Goal: Find contact information: Obtain details needed to contact an individual or organization

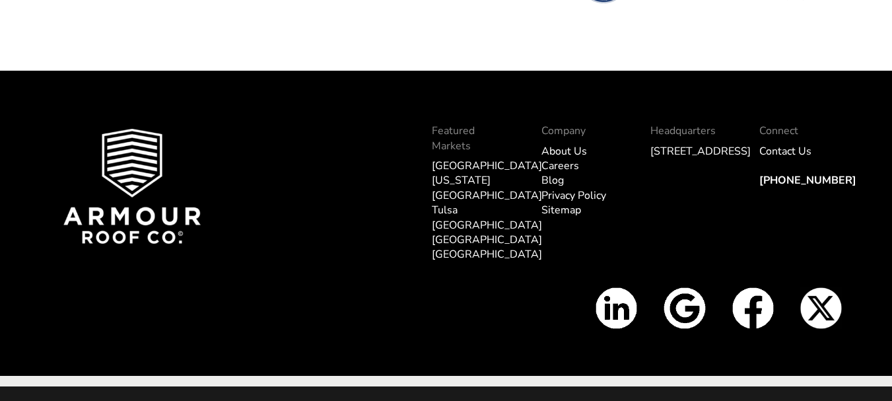
scroll to position [4271, 0]
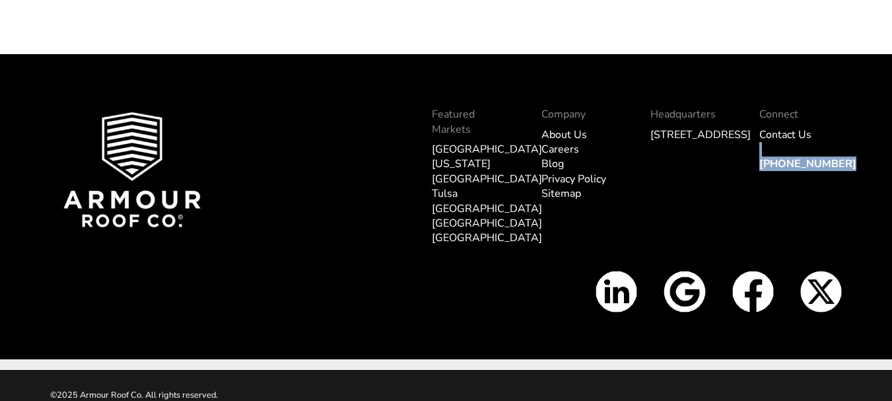
click at [758, 163] on div "Connect Contact Us [PHONE_NUMBER]" at bounding box center [800, 183] width 109 height 174
click at [846, 162] on div "Connect Contact Us [PHONE_NUMBER]" at bounding box center [800, 183] width 109 height 174
copy div "[PHONE_NUMBER]"
click at [846, 162] on div "Connect Contact Us [PHONE_NUMBER]" at bounding box center [800, 183] width 109 height 174
copy div "[PHONE_NUMBER]"
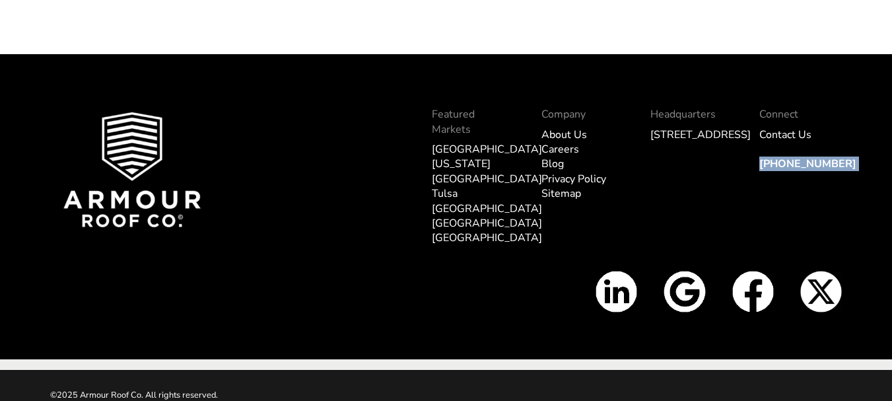
drag, startPoint x: 846, startPoint y: 162, endPoint x: 641, endPoint y: 139, distance: 206.6
click at [843, 162] on div "Connect Contact Us [PHONE_NUMBER]" at bounding box center [800, 183] width 109 height 174
click at [18, 141] on div "Featured Markets [GEOGRAPHIC_DATA] [US_STATE][GEOGRAPHIC_DATA] [GEOGRAPHIC_DATA…" at bounding box center [446, 206] width 892 height 305
copy link "5813 N 90"
copy link "5813 N 90t"
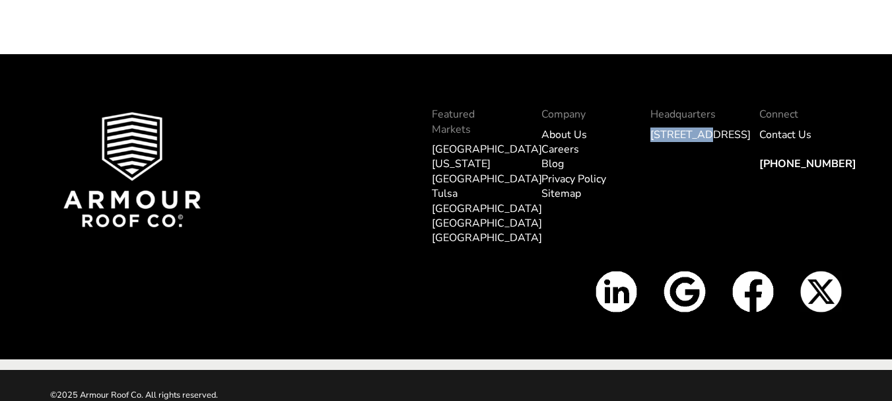
drag, startPoint x: 707, startPoint y: 141, endPoint x: 731, endPoint y: 134, distance: 25.3
click at [732, 132] on li "[STREET_ADDRESS]" at bounding box center [691, 134] width 83 height 15
copy link "."
click at [732, 132] on li "[STREET_ADDRESS]" at bounding box center [691, 134] width 83 height 15
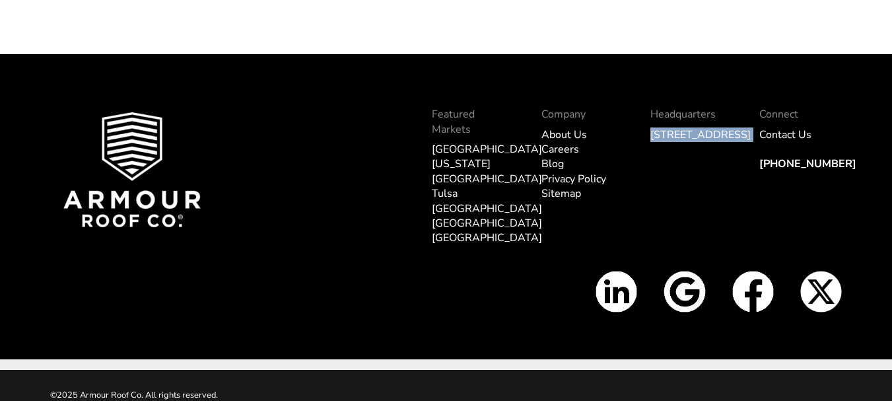
click at [734, 131] on div "Headquarters [STREET_ADDRESS]" at bounding box center [691, 183] width 109 height 174
drag, startPoint x: 734, startPoint y: 131, endPoint x: 642, endPoint y: 135, distance: 92.5
click at [642, 135] on div "Headquarters [STREET_ADDRESS]" at bounding box center [691, 183] width 109 height 174
